Goal: Contribute content: Contribute content

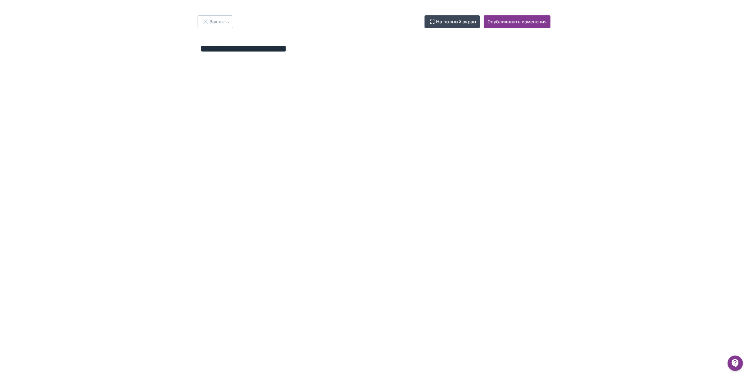
click at [313, 53] on input "**********" at bounding box center [374, 48] width 353 height 21
drag, startPoint x: 224, startPoint y: 23, endPoint x: 246, endPoint y: 49, distance: 33.6
click at [224, 23] on button "Закрыть" at bounding box center [215, 21] width 35 height 13
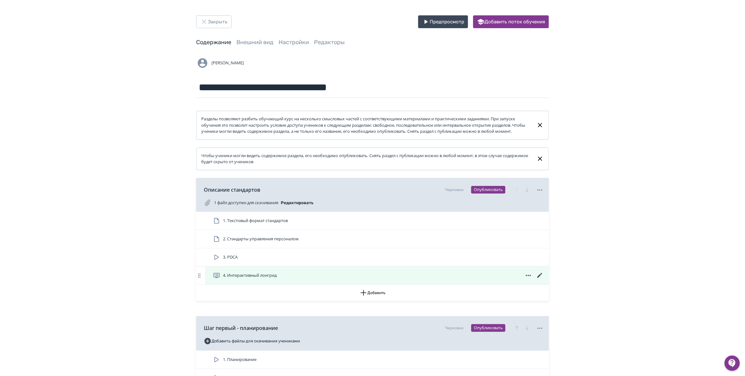
click at [311, 279] on div "4. Интерактивный лонгрид" at bounding box center [378, 275] width 331 height 8
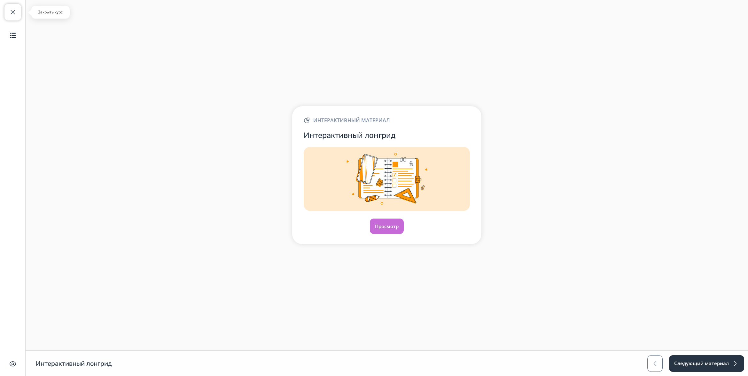
drag, startPoint x: 13, startPoint y: 12, endPoint x: 78, endPoint y: 34, distance: 68.9
click at [13, 12] on span "button" at bounding box center [13, 12] width 8 height 8
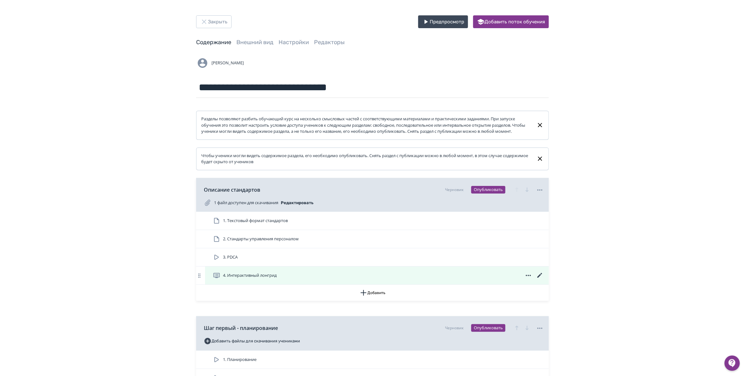
click at [540, 279] on icon at bounding box center [540, 275] width 8 height 8
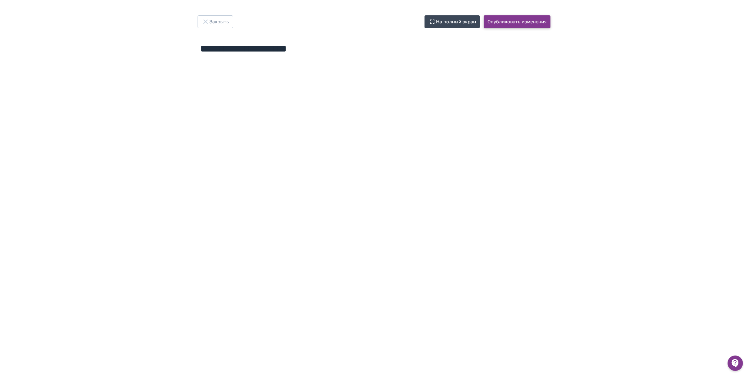
click at [510, 25] on button "Опубликовать изменения" at bounding box center [517, 21] width 67 height 13
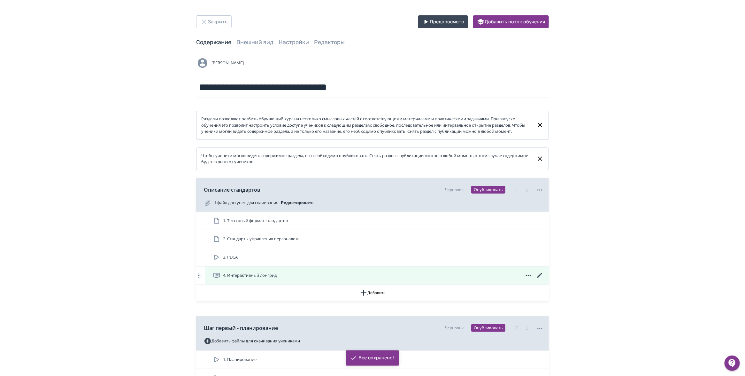
click at [376, 279] on div "4. Интерактивный лонгрид" at bounding box center [378, 275] width 331 height 8
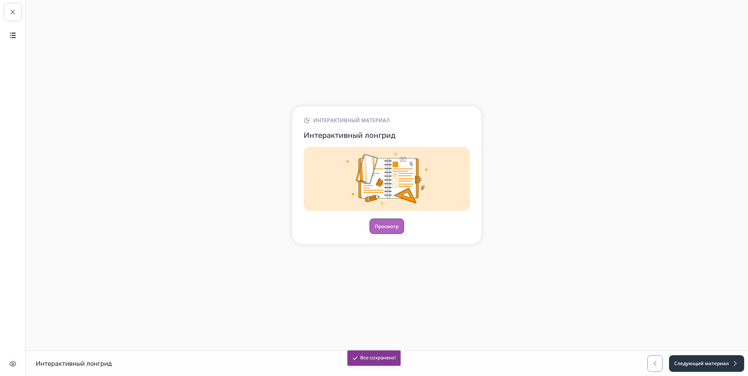
click at [389, 226] on button "Просмотр" at bounding box center [387, 225] width 35 height 15
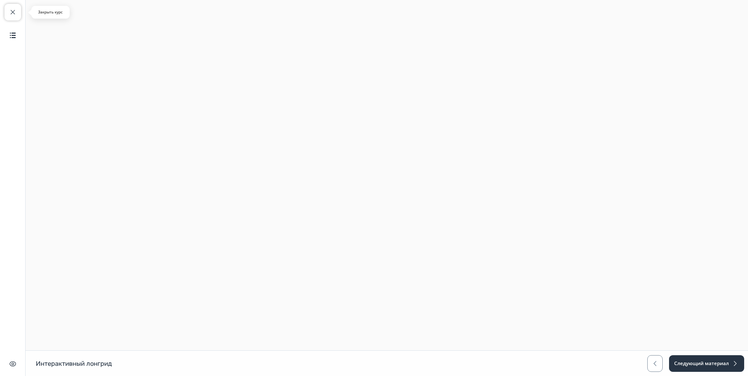
click at [10, 10] on span "button" at bounding box center [13, 12] width 8 height 8
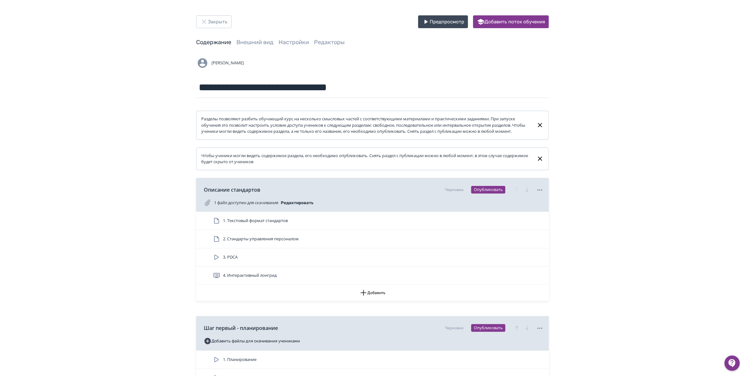
drag, startPoint x: 270, startPoint y: 277, endPoint x: 280, endPoint y: 279, distance: 9.7
click at [269, 277] on span "4. Интерактивный лонгрид" at bounding box center [246, 275] width 66 height 8
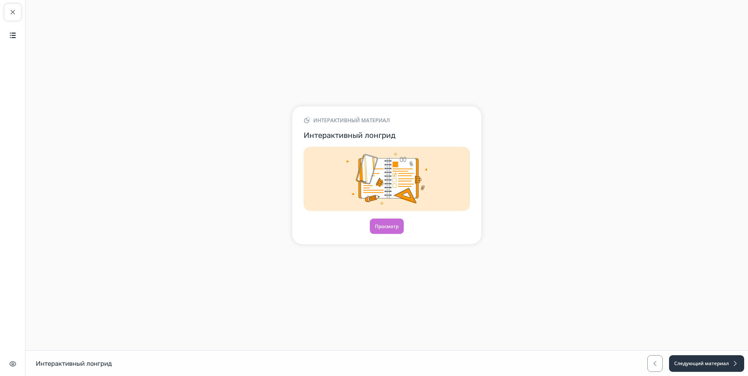
click at [21, 12] on div "Закрыть курс Содержание Скрыть интерфейс" at bounding box center [13, 188] width 26 height 376
drag, startPoint x: 14, startPoint y: 14, endPoint x: 36, endPoint y: 20, distance: 22.9
click at [13, 14] on span "button" at bounding box center [13, 12] width 8 height 8
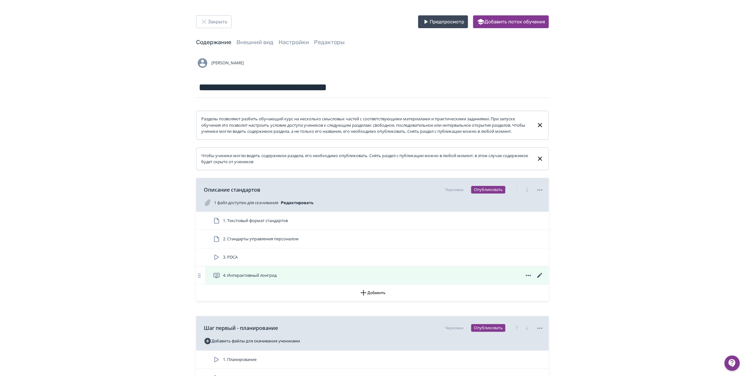
click at [539, 279] on icon at bounding box center [540, 275] width 8 height 8
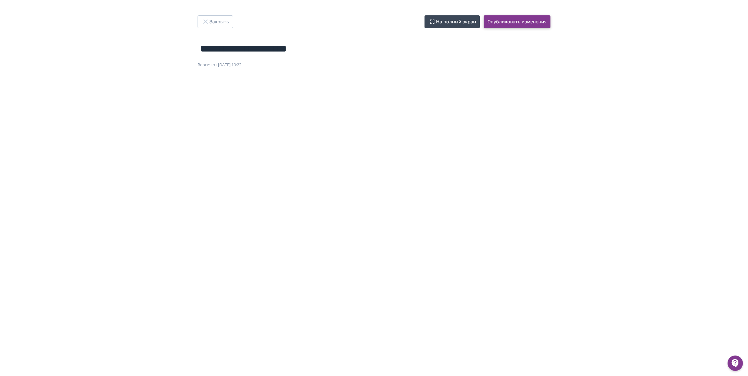
click at [515, 19] on button "Опубликовать изменения" at bounding box center [517, 21] width 67 height 13
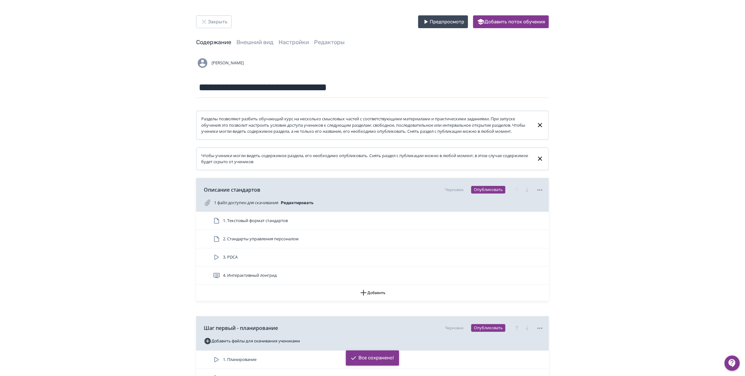
drag, startPoint x: 322, startPoint y: 281, endPoint x: 330, endPoint y: 266, distance: 17.5
click at [322, 279] on div "4. Интерактивный лонгрид" at bounding box center [378, 275] width 331 height 8
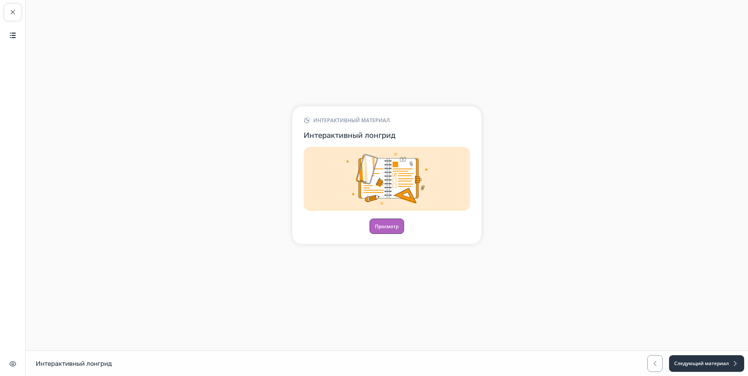
click at [389, 225] on button "Просмотр" at bounding box center [387, 225] width 35 height 15
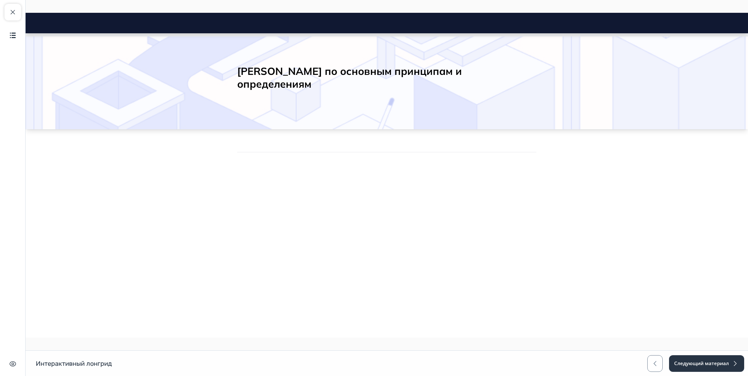
click at [26, 13] on div at bounding box center [26, 13] width 0 height 0
drag, startPoint x: 81, startPoint y: 157, endPoint x: 124, endPoint y: 266, distance: 116.8
click at [26, 13] on div at bounding box center [26, 13] width 0 height 0
drag, startPoint x: 30, startPoint y: 57, endPoint x: 38, endPoint y: 56, distance: 7.4
click at [26, 13] on div at bounding box center [26, 13] width 0 height 0
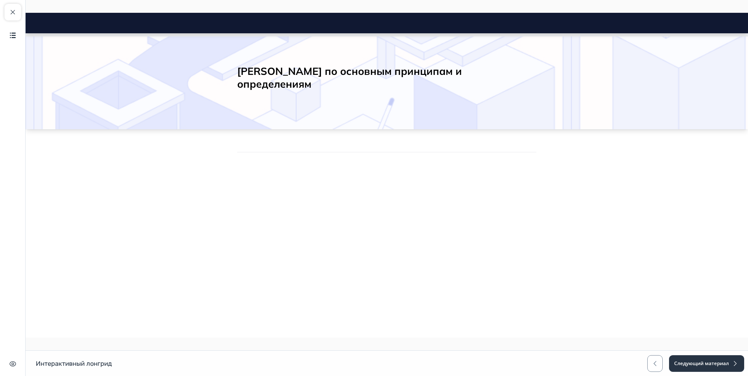
click at [26, 13] on div at bounding box center [26, 13] width 0 height 0
drag, startPoint x: 36, startPoint y: 113, endPoint x: 61, endPoint y: 58, distance: 61.2
click at [26, 13] on div at bounding box center [26, 13] width 0 height 0
click at [12, 10] on span "button" at bounding box center [13, 12] width 8 height 8
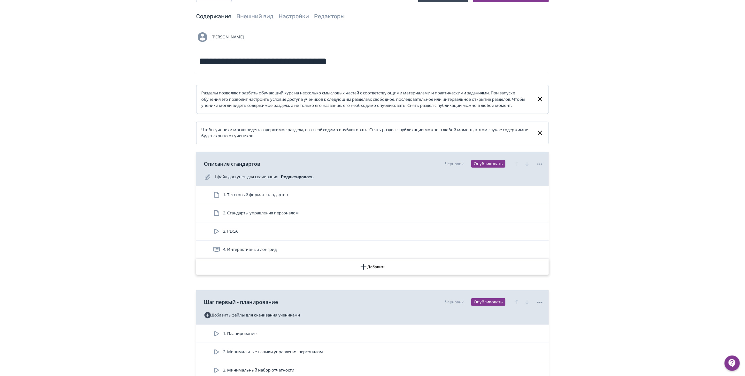
scroll to position [40, 0]
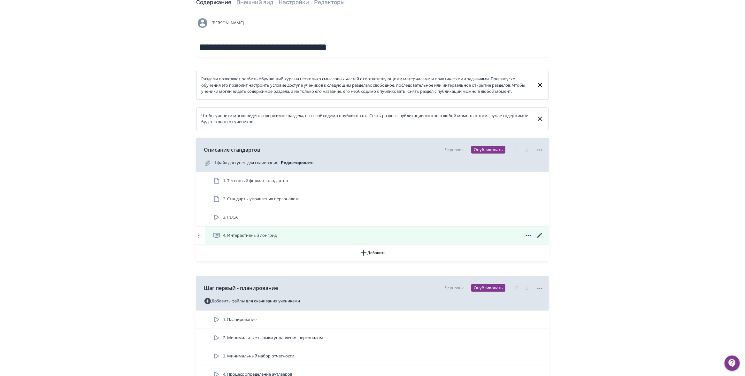
click at [539, 239] on icon at bounding box center [540, 235] width 8 height 8
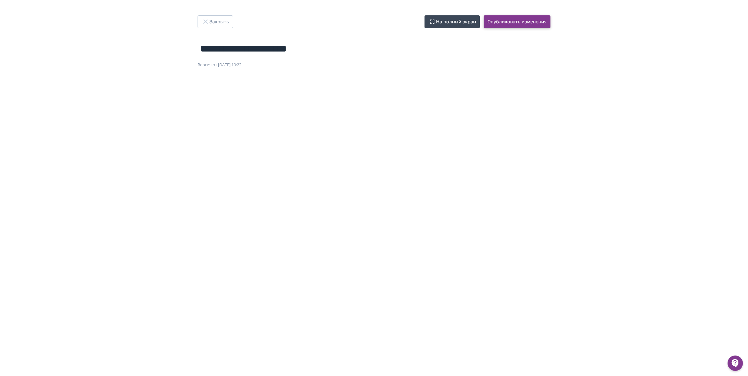
click at [517, 21] on button "Опубликовать изменения" at bounding box center [517, 21] width 67 height 13
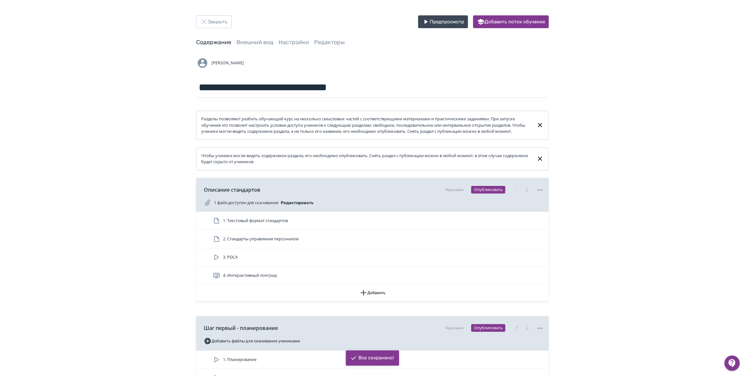
drag, startPoint x: 453, startPoint y: 284, endPoint x: 388, endPoint y: 264, distance: 67.2
click at [452, 279] on div "4. Интерактивный лонгрид" at bounding box center [378, 275] width 331 height 8
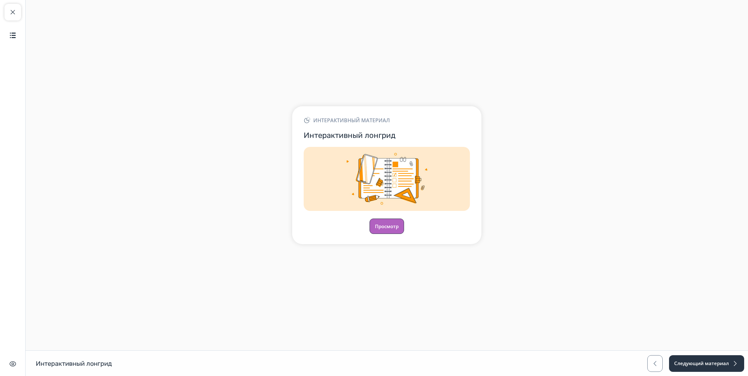
click at [390, 232] on button "Просмотр" at bounding box center [387, 225] width 35 height 15
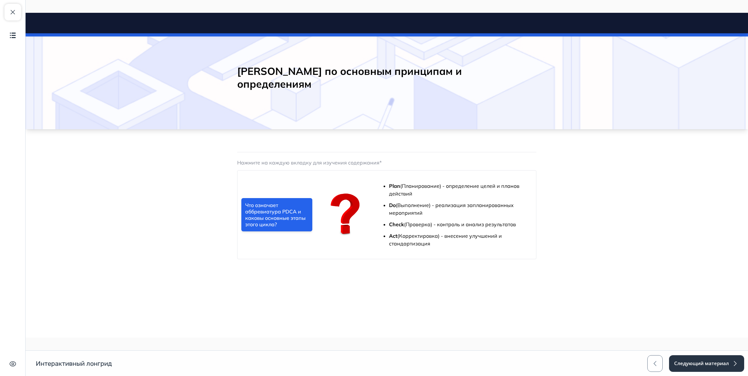
click at [269, 162] on p "Нажмите на каждую вкладку для изучения содержания*" at bounding box center [386, 163] width 299 height 8
click at [273, 218] on link "Что означает аббревиатура PDCA и каковы основные этапы этого цикла?" at bounding box center [276, 214] width 71 height 33
click at [415, 219] on ul "Plan (Планирование) - определение целей и планов действий Do (Выполнение) - реа…" at bounding box center [458, 214] width 138 height 65
click at [331, 217] on img at bounding box center [345, 215] width 49 height 48
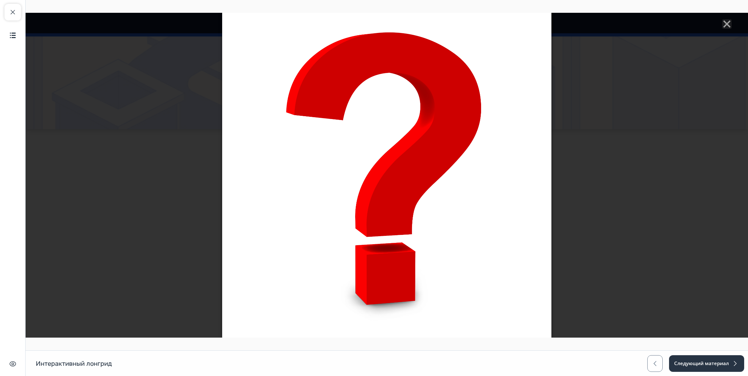
drag, startPoint x: 646, startPoint y: 136, endPoint x: 622, endPoint y: 138, distance: 24.0
click at [644, 136] on div at bounding box center [387, 175] width 722 height 324
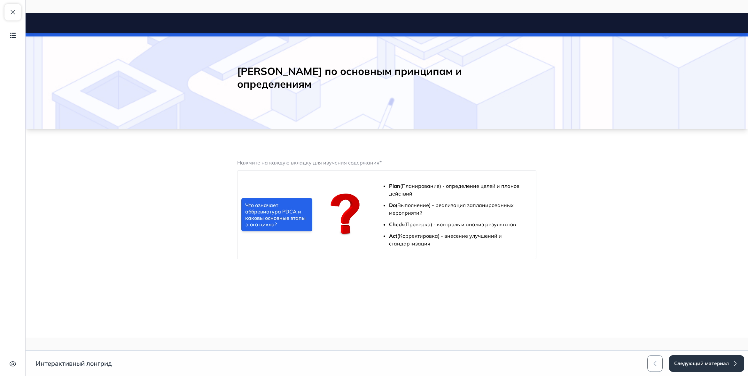
click at [251, 219] on link "Что означает аббревиатура PDCA и каковы основные этапы этого цикла?" at bounding box center [276, 214] width 71 height 33
click at [596, 214] on body "[PERSON_NAME] по основным принципам и определениям Close panel 1." at bounding box center [387, 151] width 722 height 236
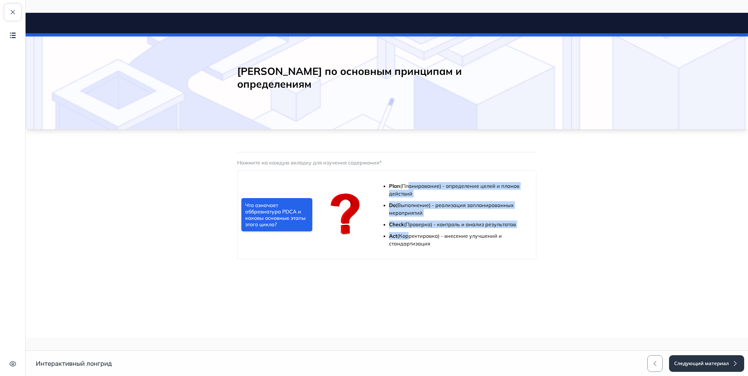
drag, startPoint x: 406, startPoint y: 189, endPoint x: 408, endPoint y: 234, distance: 45.4
click at [408, 234] on ul "Plan (Планирование) - определение целей и планов действий Do (Выполнение) - реа…" at bounding box center [458, 214] width 138 height 65
click at [449, 224] on p "Check (Проверка) - контроль и анализ результатов" at bounding box center [458, 224] width 138 height 8
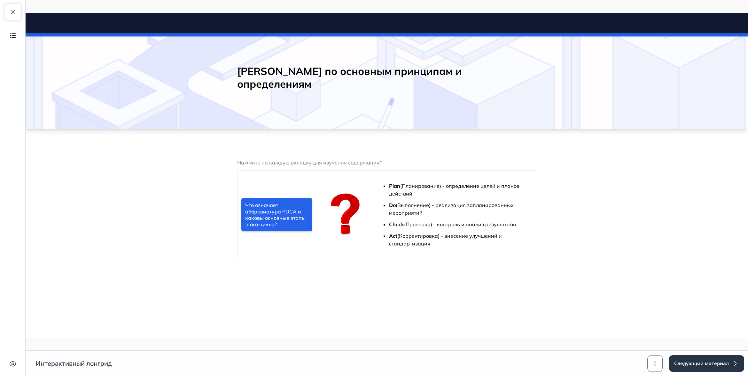
click at [600, 230] on body "[PERSON_NAME] по основным принципам и определениям Close panel 1." at bounding box center [387, 151] width 722 height 236
click at [13, 13] on span "button" at bounding box center [13, 12] width 8 height 8
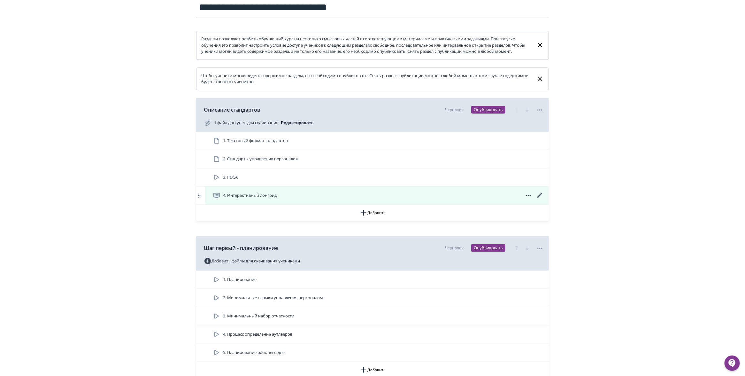
click at [541, 198] on icon at bounding box center [540, 195] width 5 height 5
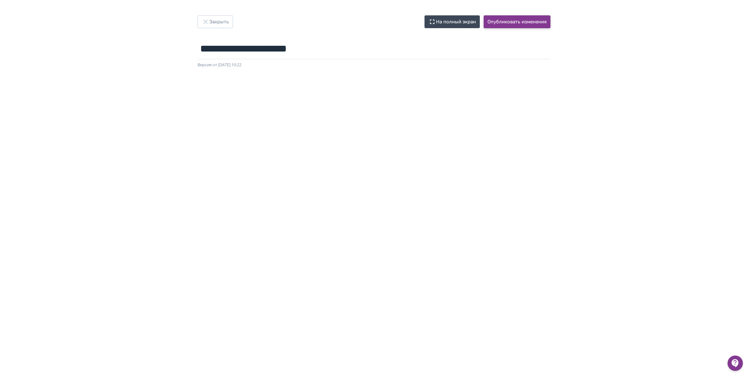
click at [516, 22] on button "Опубликовать изменения" at bounding box center [517, 21] width 67 height 13
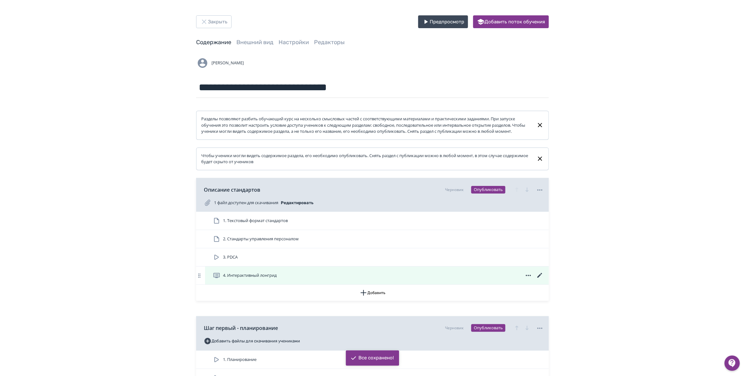
click at [486, 279] on div "4. Интерактивный лонгрид" at bounding box center [378, 275] width 331 height 8
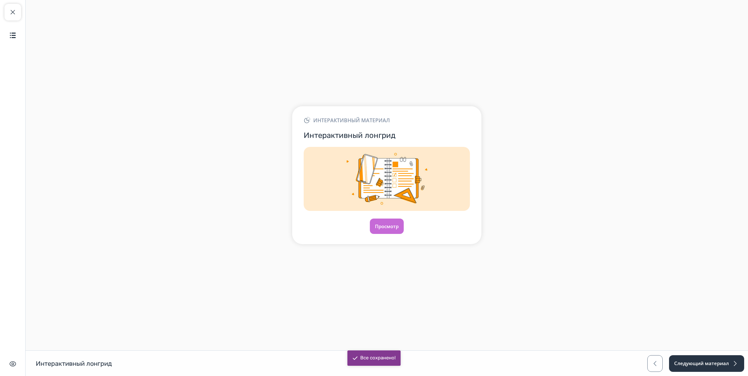
drag, startPoint x: 408, startPoint y: 228, endPoint x: 404, endPoint y: 230, distance: 4.6
click at [408, 228] on div "Просмотр" at bounding box center [387, 225] width 166 height 15
click at [389, 228] on button "Просмотр" at bounding box center [387, 225] width 35 height 15
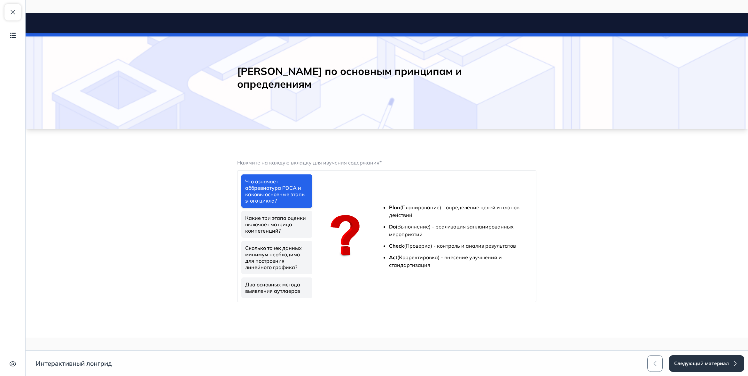
click at [282, 226] on link "Какие три этапа оценки включает матрица компетенций?" at bounding box center [276, 224] width 71 height 27
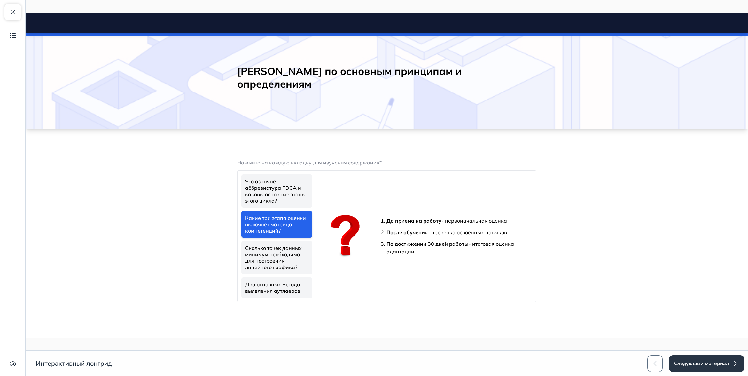
click at [282, 249] on link "Сколько точек данных минимум необходимо для построения линейного графика?" at bounding box center [276, 257] width 71 height 33
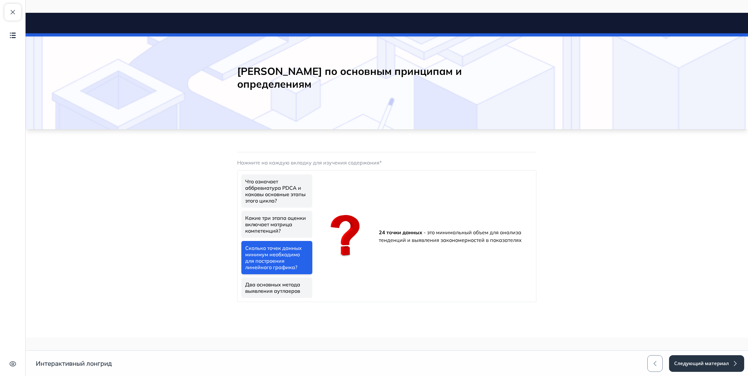
click at [283, 283] on link "Два основных метода выявления аутлаеров" at bounding box center [276, 287] width 71 height 20
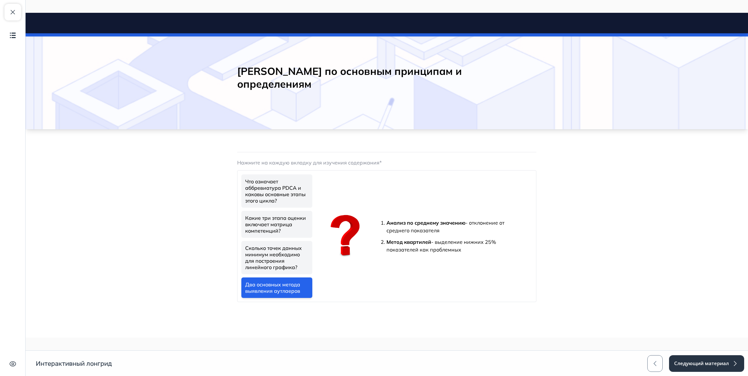
click at [281, 224] on link "Какие три этапа оценки включает матрица компетенций?" at bounding box center [276, 224] width 71 height 27
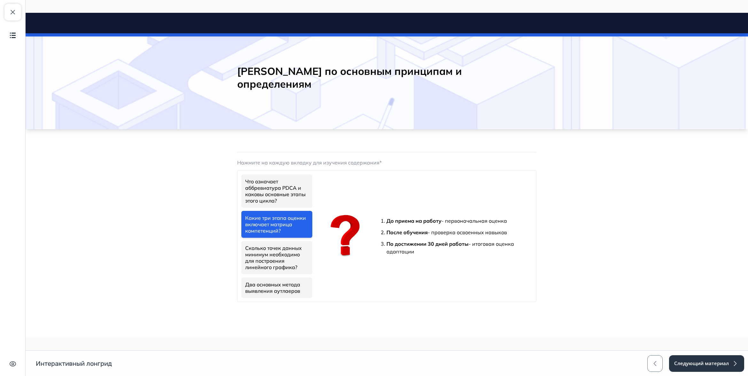
click at [285, 251] on link "Сколько точек данных минимум необходимо для построения линейного графика?" at bounding box center [276, 257] width 71 height 33
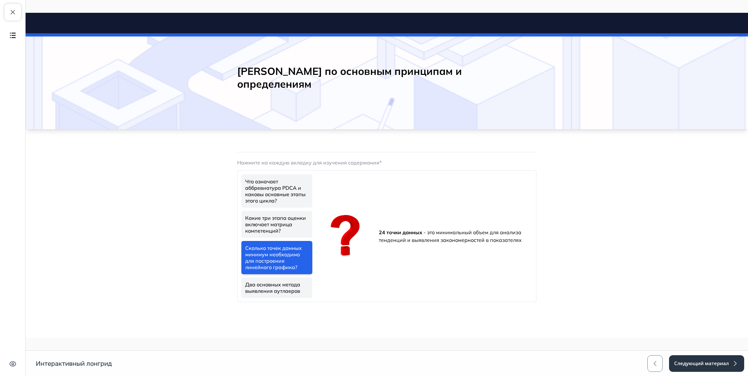
click at [289, 287] on link "Два основных метода выявления аутлаеров" at bounding box center [276, 287] width 71 height 20
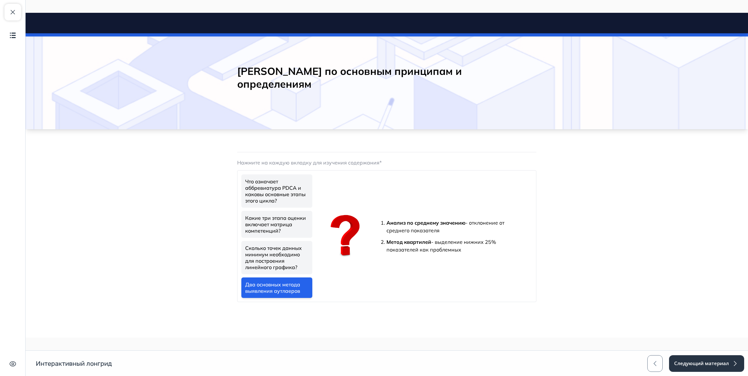
click at [280, 182] on link "Что означает аббревиатура PDCA и каковы основные этапы этого цикла?" at bounding box center [276, 190] width 71 height 33
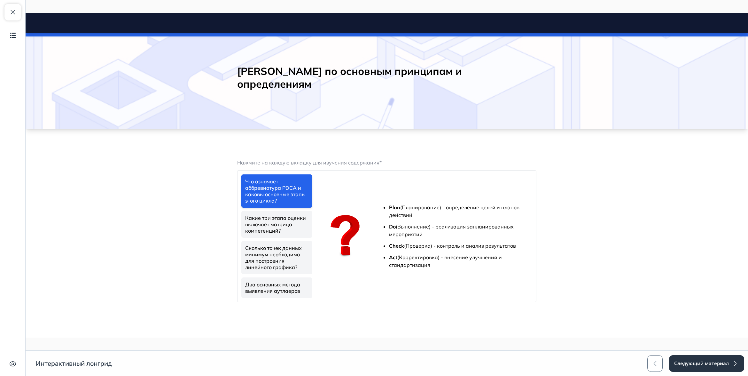
click at [275, 232] on link "Какие три этапа оценки включает матрица компетенций?" at bounding box center [276, 224] width 71 height 27
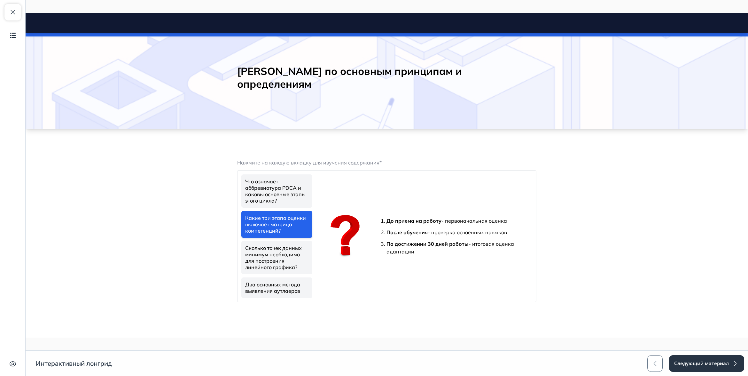
click at [274, 249] on link "Сколько точек данных минимум необходимо для построения линейного графика?" at bounding box center [276, 257] width 71 height 33
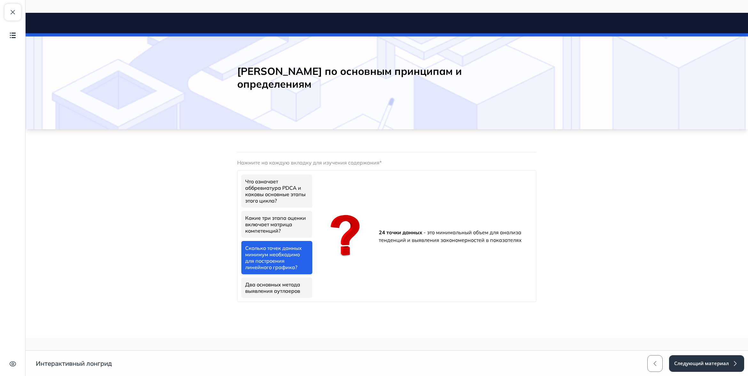
click at [287, 288] on link "Два основных метода выявления аутлаеров" at bounding box center [276, 287] width 71 height 20
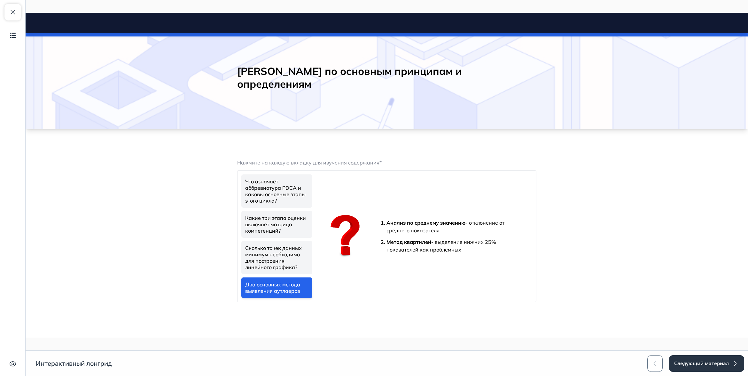
click at [278, 191] on link "Что означает аббревиатура PDCA и каковы основные этапы этого цикла?" at bounding box center [276, 190] width 71 height 33
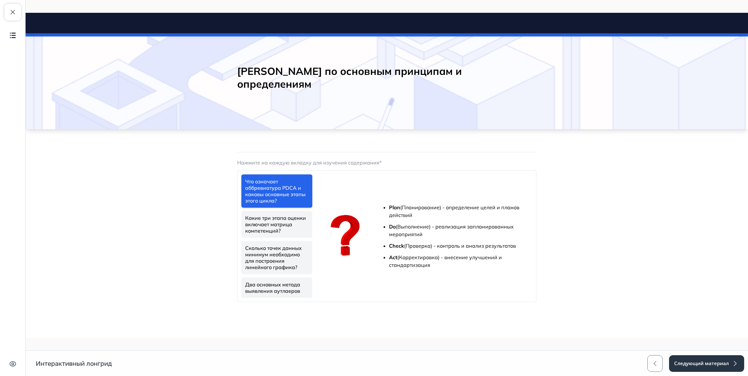
drag, startPoint x: 274, startPoint y: 220, endPoint x: 282, endPoint y: 235, distance: 17.2
click at [274, 220] on link "Какие три этапа оценки включает матрица компетенций?" at bounding box center [276, 224] width 71 height 27
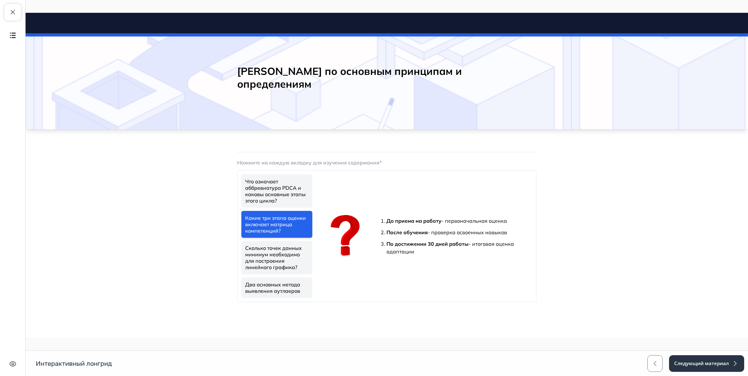
click at [281, 245] on link "Сколько точек данных минимум необходимо для построения линейного графика?" at bounding box center [276, 257] width 71 height 33
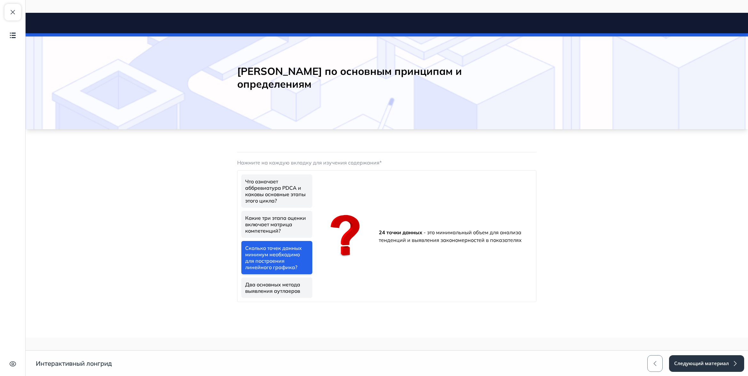
click at [291, 273] on link "Сколько точек данных минимум необходимо для построения линейного графика?" at bounding box center [276, 257] width 71 height 33
click at [290, 282] on link "Два основных метода выявления аутлаеров" at bounding box center [276, 287] width 71 height 20
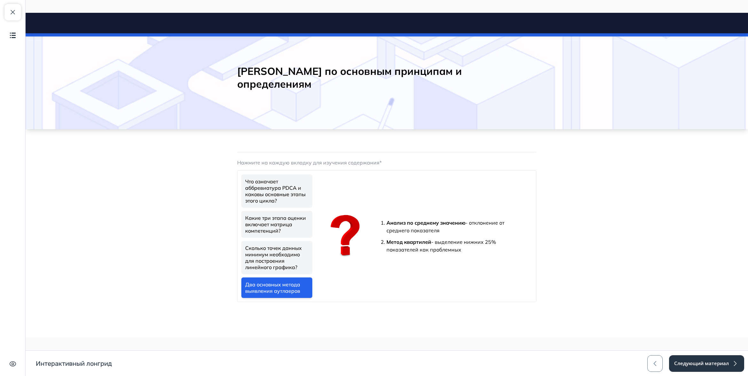
click at [271, 186] on link "Что означает аббревиатура PDCA и каковы основные этапы этого цикла?" at bounding box center [276, 190] width 71 height 33
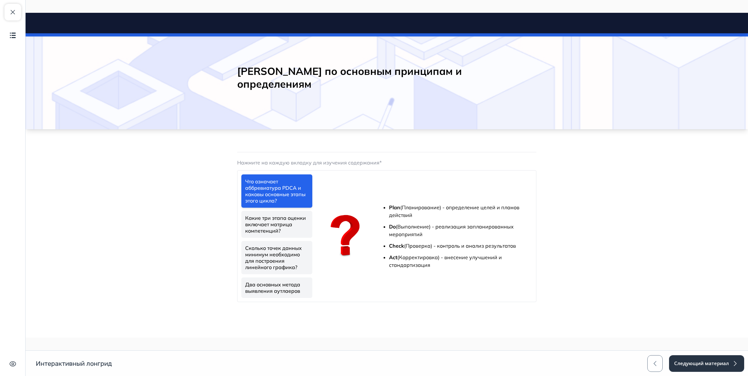
click at [210, 183] on body "[PERSON_NAME] по основным принципам и определениям Close panel 1." at bounding box center [387, 172] width 722 height 279
click at [17, 10] on button "Закрыть курс" at bounding box center [12, 12] width 17 height 17
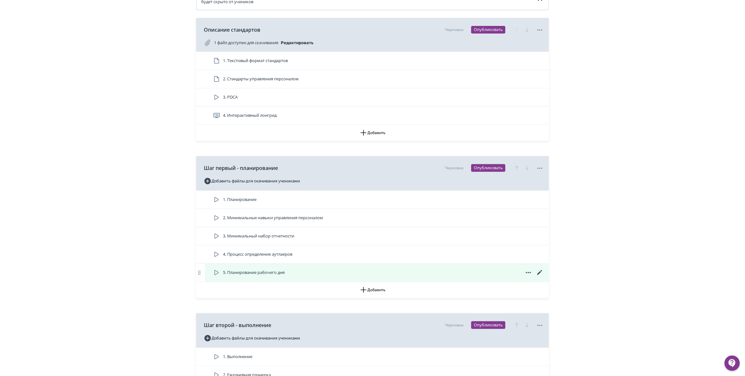
scroll to position [200, 0]
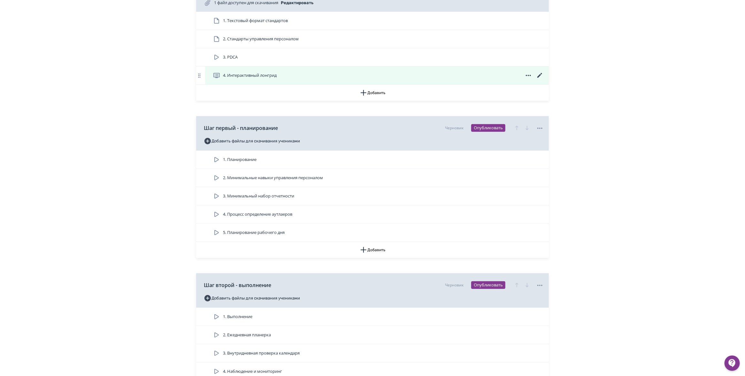
click at [539, 79] on icon at bounding box center [540, 76] width 8 height 8
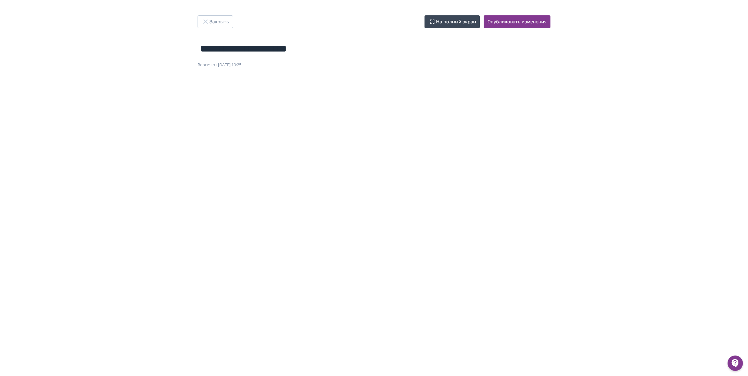
drag, startPoint x: 333, startPoint y: 51, endPoint x: 174, endPoint y: 46, distance: 158.9
click at [174, 46] on div "**********" at bounding box center [374, 187] width 748 height 345
type input "*"
type input "**********"
click at [494, 24] on button "Опубликовать изменения" at bounding box center [517, 21] width 67 height 13
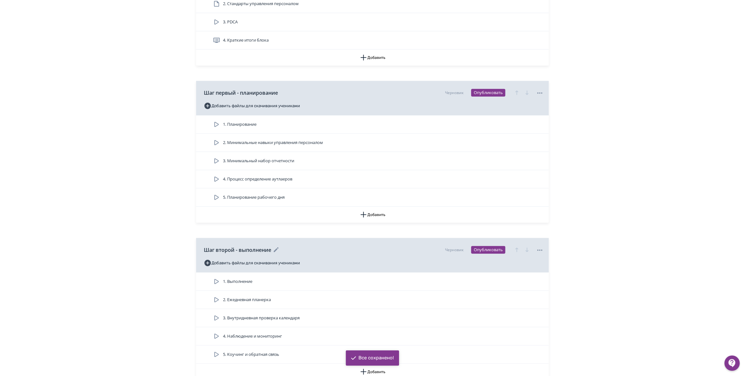
scroll to position [240, 0]
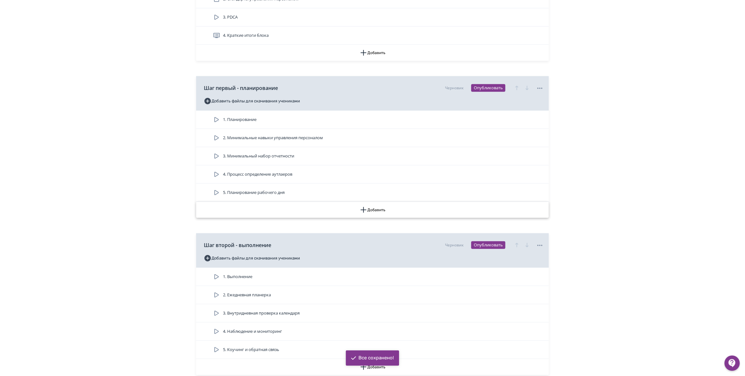
click at [353, 217] on button "Добавить" at bounding box center [372, 210] width 353 height 16
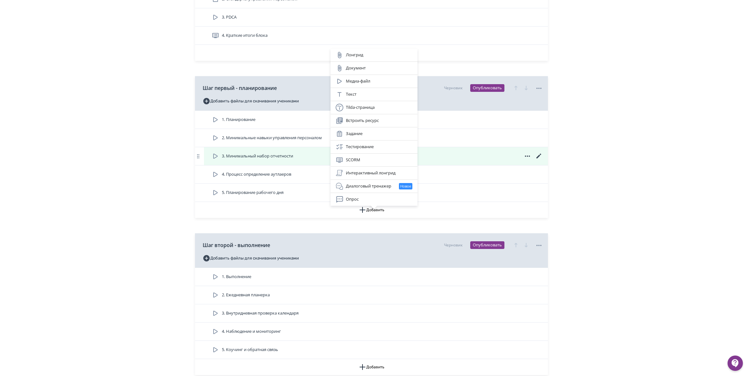
click at [368, 171] on div "Интерактивный лонгрид" at bounding box center [374, 173] width 77 height 8
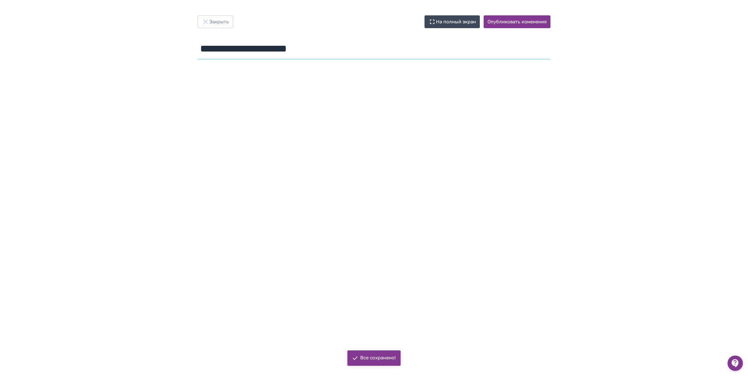
drag, startPoint x: 328, startPoint y: 46, endPoint x: 199, endPoint y: 47, distance: 129.5
click at [199, 47] on input "**********" at bounding box center [374, 48] width 353 height 21
type input "**********"
click at [521, 25] on button "Опубликовать изменения" at bounding box center [517, 21] width 67 height 13
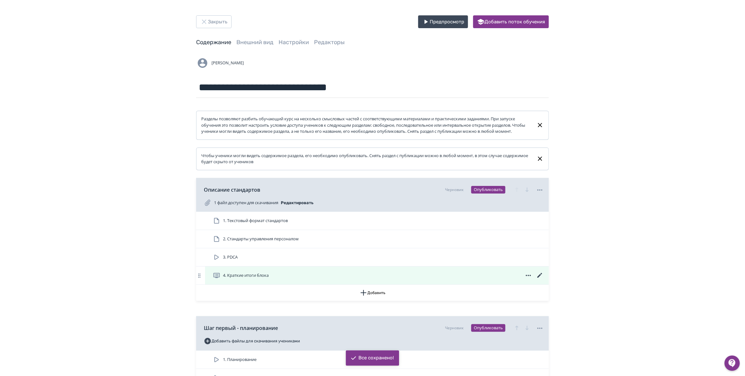
click at [291, 279] on div "4. Краткие итоги блока" at bounding box center [378, 275] width 331 height 8
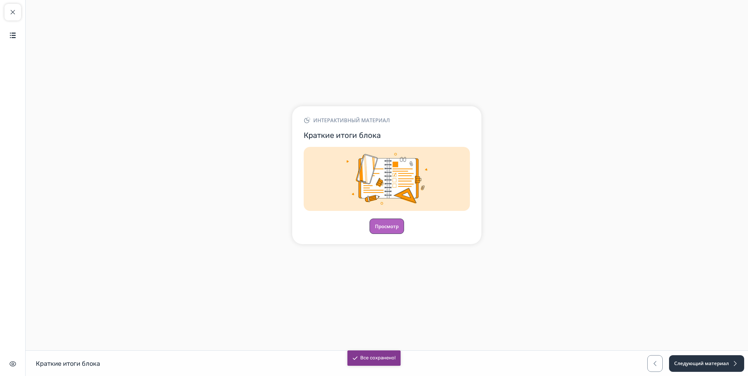
click at [385, 223] on button "Просмотр" at bounding box center [387, 225] width 35 height 15
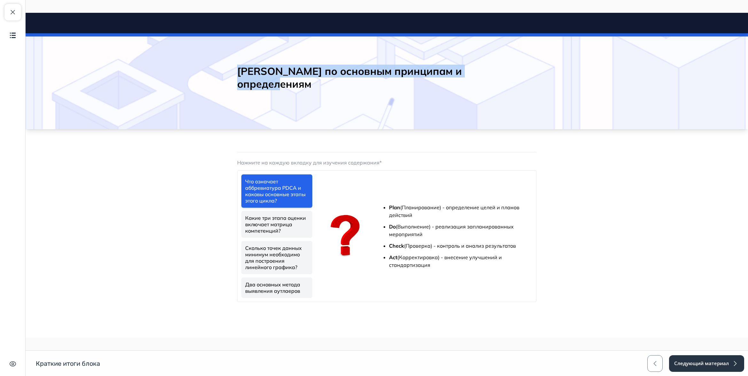
drag, startPoint x: 220, startPoint y: 74, endPoint x: 542, endPoint y: 86, distance: 322.8
click at [542, 86] on div "[PERSON_NAME] по основным принципам и определениям" at bounding box center [387, 81] width 722 height 96
copy h2 "[PERSON_NAME] по основным принципам и определениям"
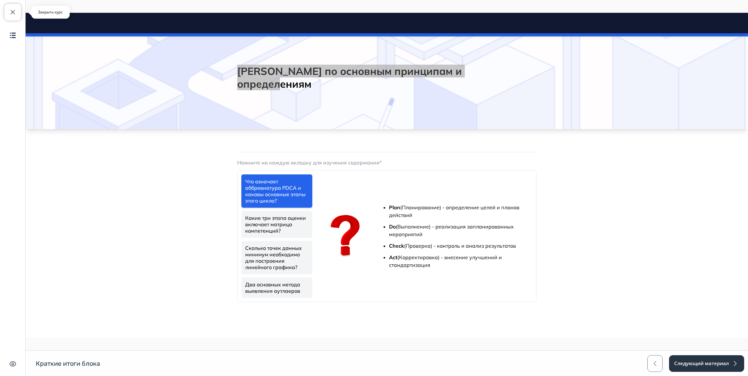
click at [10, 8] on span "button" at bounding box center [13, 12] width 8 height 8
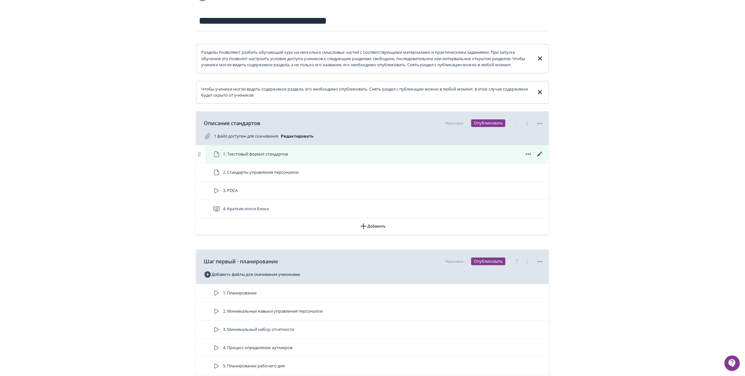
scroll to position [200, 0]
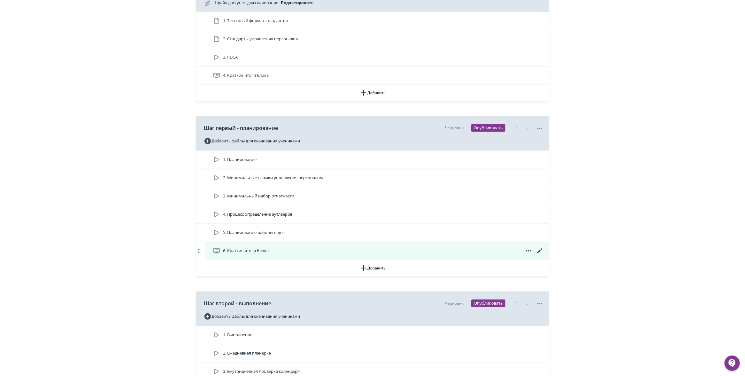
click at [541, 254] on icon at bounding box center [540, 251] width 8 height 8
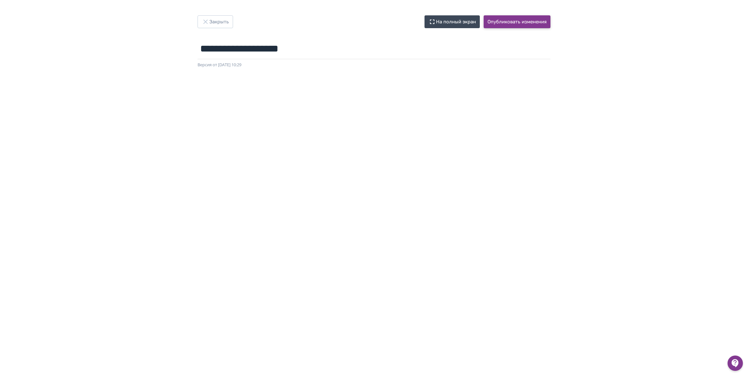
click at [523, 22] on button "Опубликовать изменения" at bounding box center [517, 21] width 67 height 13
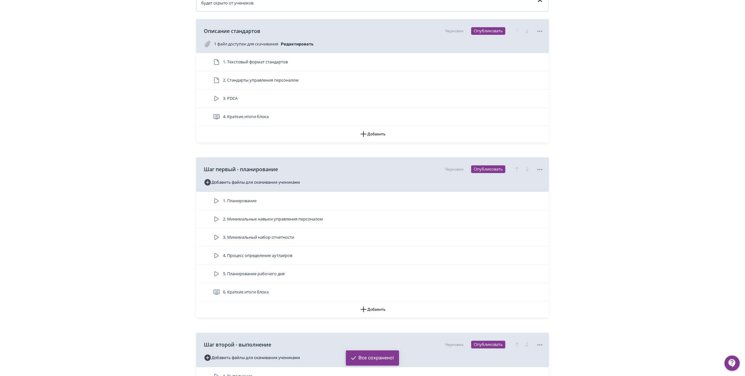
scroll to position [360, 0]
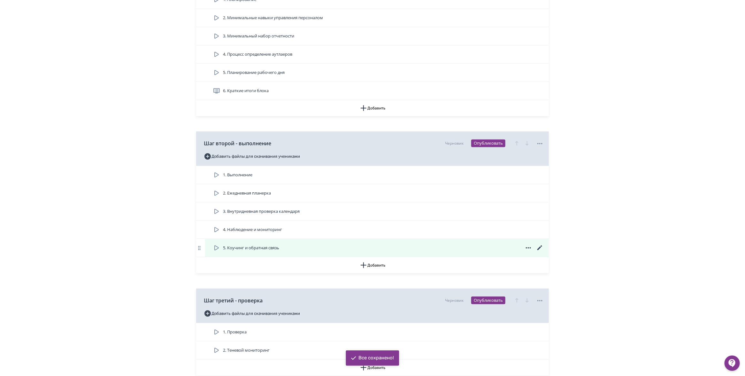
click at [288, 252] on div "5. Коучинг и обратная связь" at bounding box center [378, 248] width 331 height 8
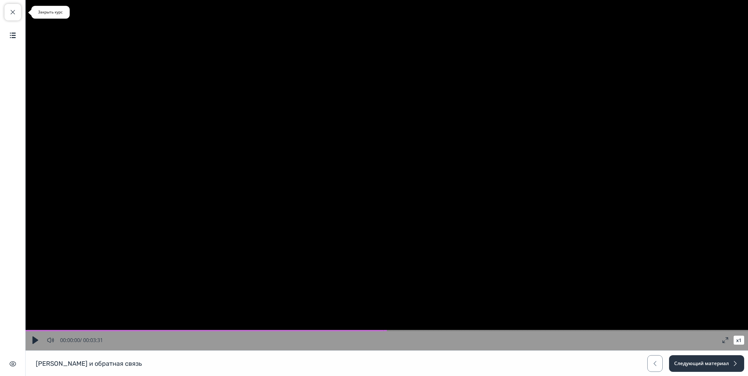
click at [13, 11] on span "button" at bounding box center [13, 12] width 8 height 8
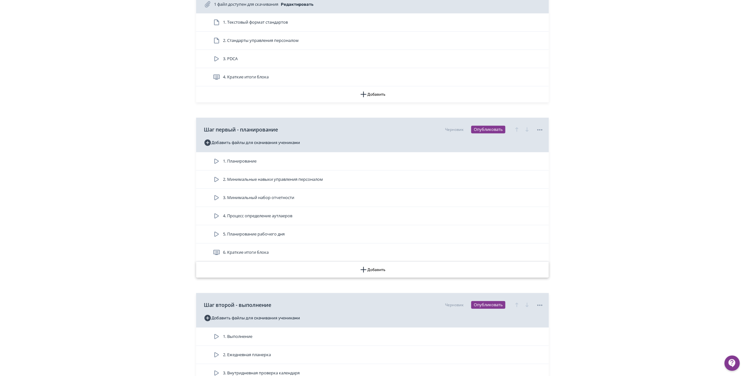
scroll to position [200, 0]
click at [248, 254] on span "6. Краткие итоги блока" at bounding box center [246, 250] width 46 height 6
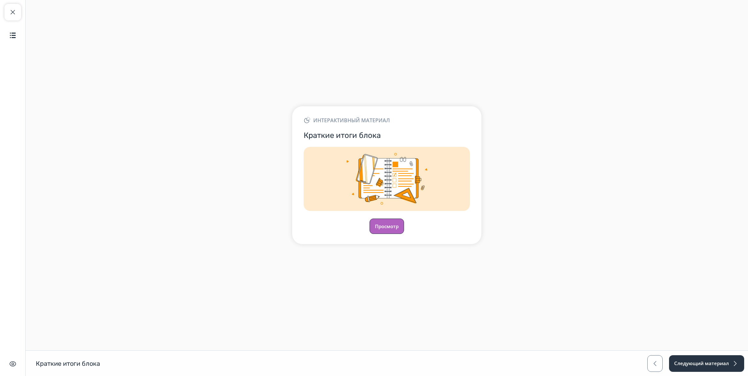
click at [387, 229] on button "Просмотр" at bounding box center [387, 225] width 35 height 15
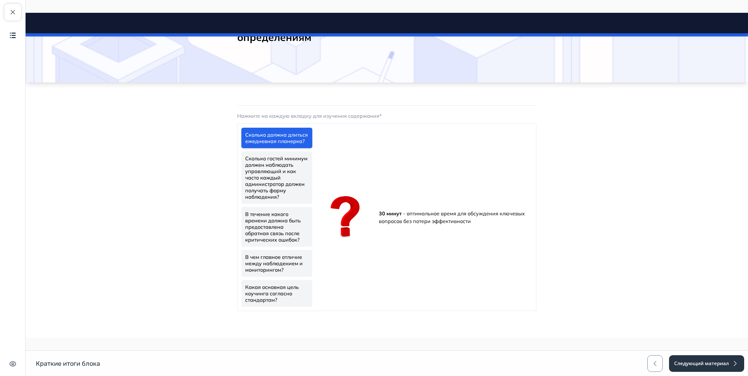
scroll to position [51, 0]
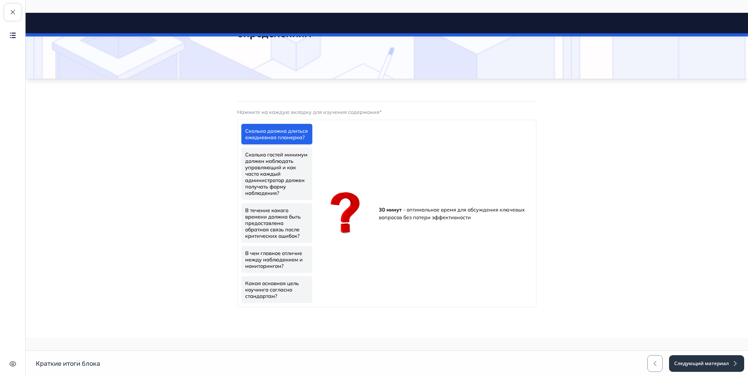
click at [288, 171] on link "Сколько гостей минимум должен наблюдать управляющий и как часто каждый админист…" at bounding box center [276, 173] width 71 height 52
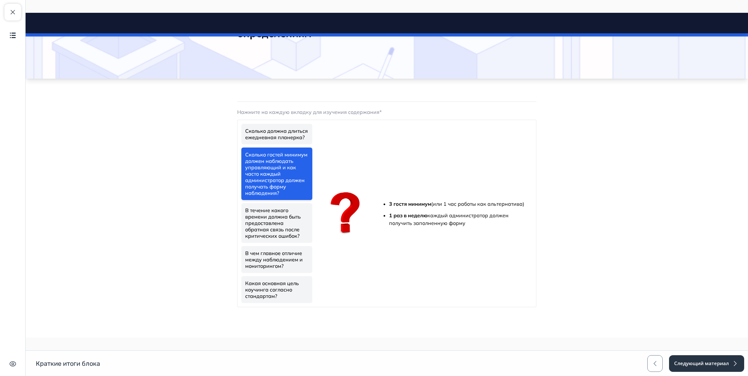
drag, startPoint x: 285, startPoint y: 216, endPoint x: 290, endPoint y: 237, distance: 21.8
click at [284, 216] on link "В течение какого времени должна быть предоставлена обратная связь после критиче…" at bounding box center [276, 223] width 71 height 40
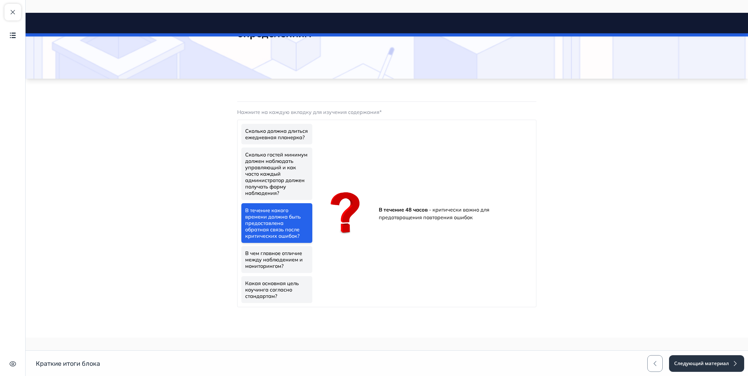
click at [285, 256] on link "В чем главное отличие между наблюдением и мониторингом?" at bounding box center [276, 259] width 71 height 27
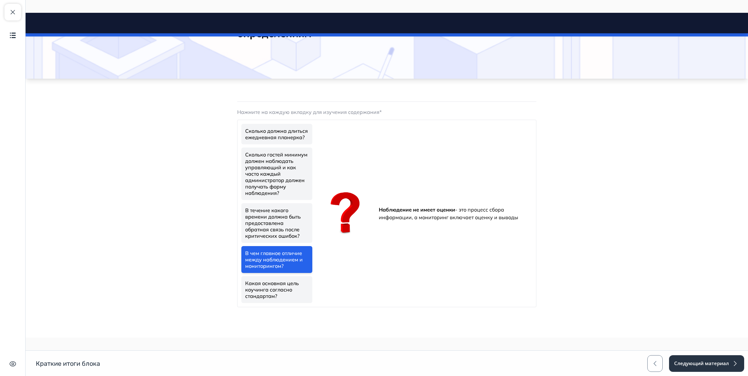
click at [287, 282] on link "Какая основная цель коучинга согласно стандартам?" at bounding box center [276, 289] width 71 height 27
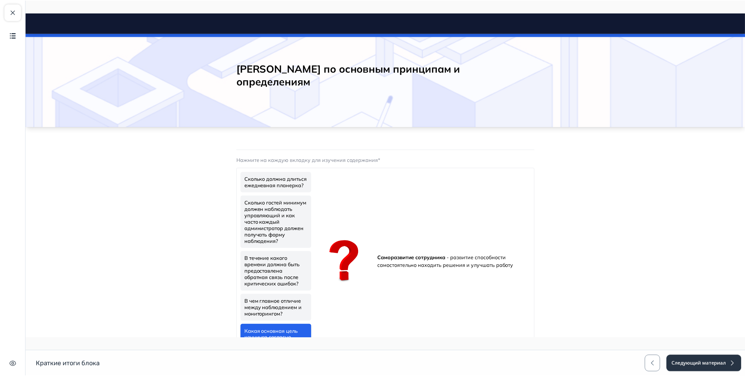
scroll to position [0, 0]
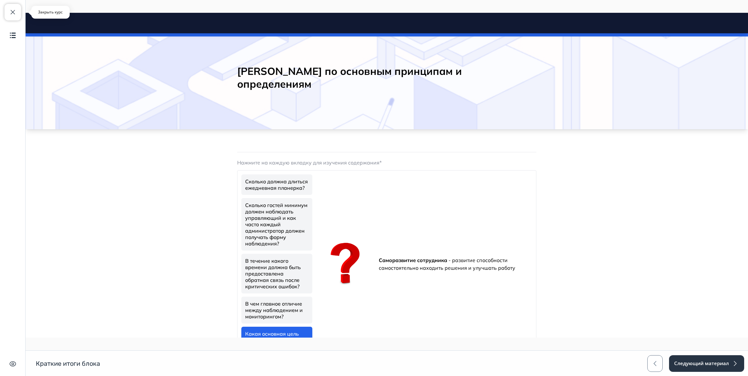
click at [9, 15] on span "button" at bounding box center [13, 12] width 8 height 8
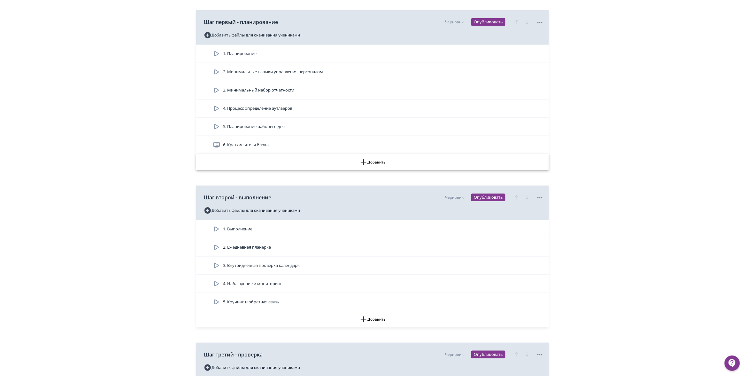
scroll to position [320, 0]
